Goal: Task Accomplishment & Management: Manage account settings

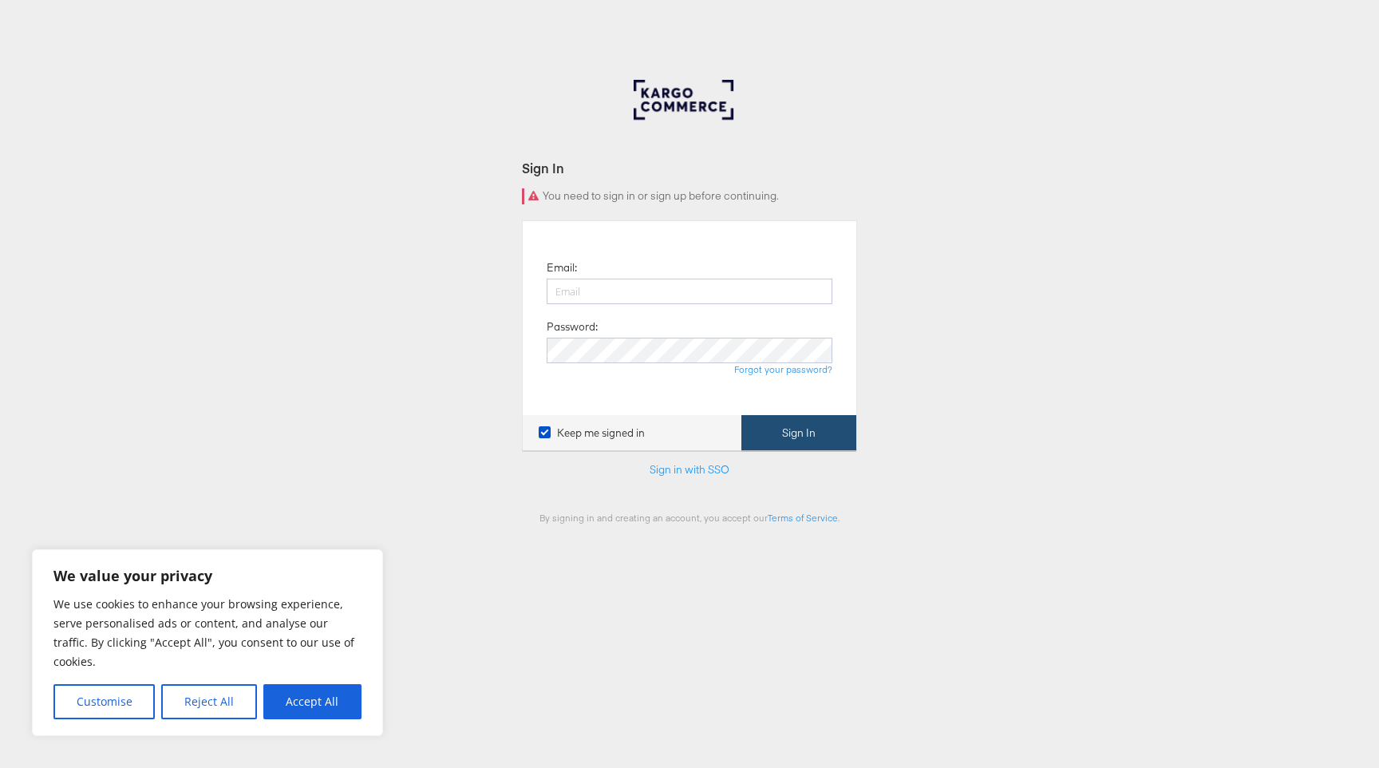
type input "[PERSON_NAME][EMAIL_ADDRESS][DOMAIN_NAME]"
click at [758, 422] on button "Sign In" at bounding box center [798, 433] width 115 height 36
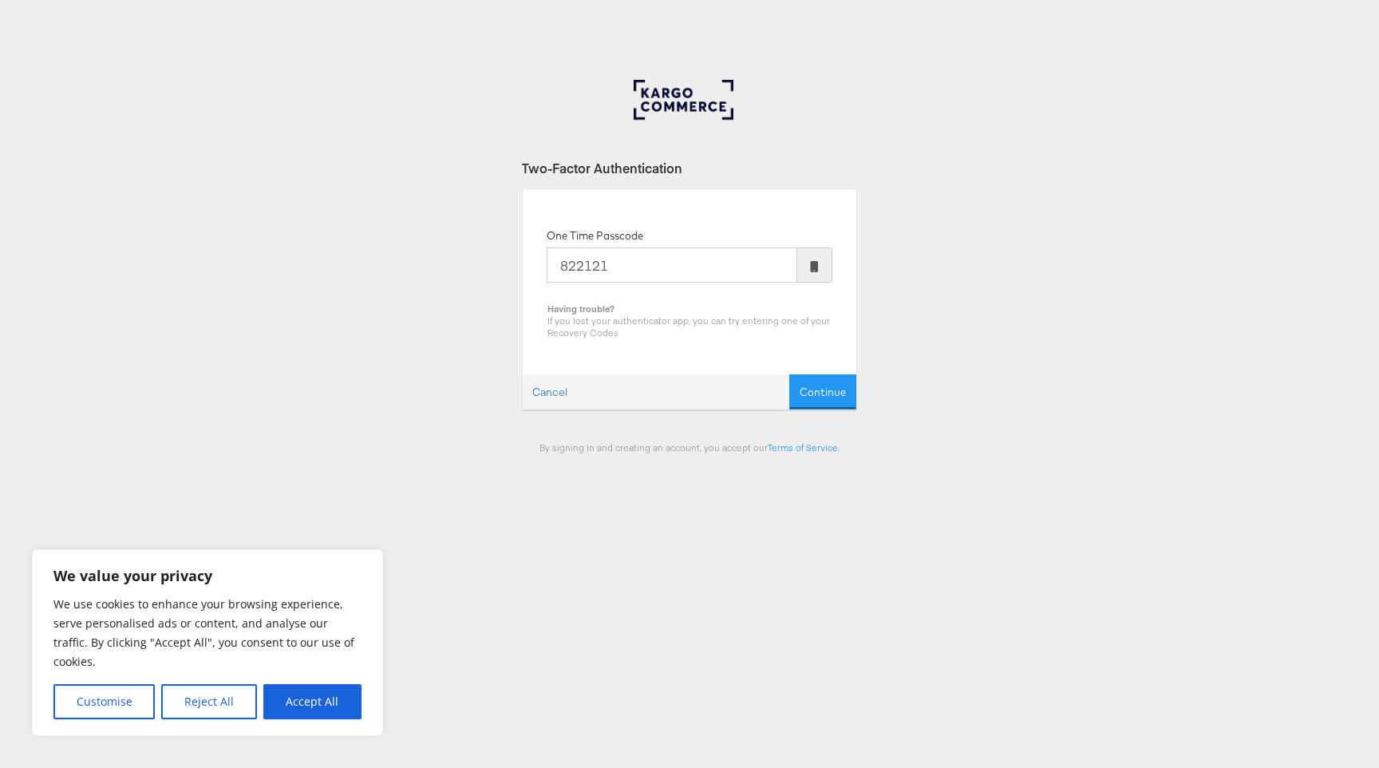
type input "822121"
click at [789, 374] on button "Continue" at bounding box center [822, 392] width 67 height 36
